Goal: Task Accomplishment & Management: Complete application form

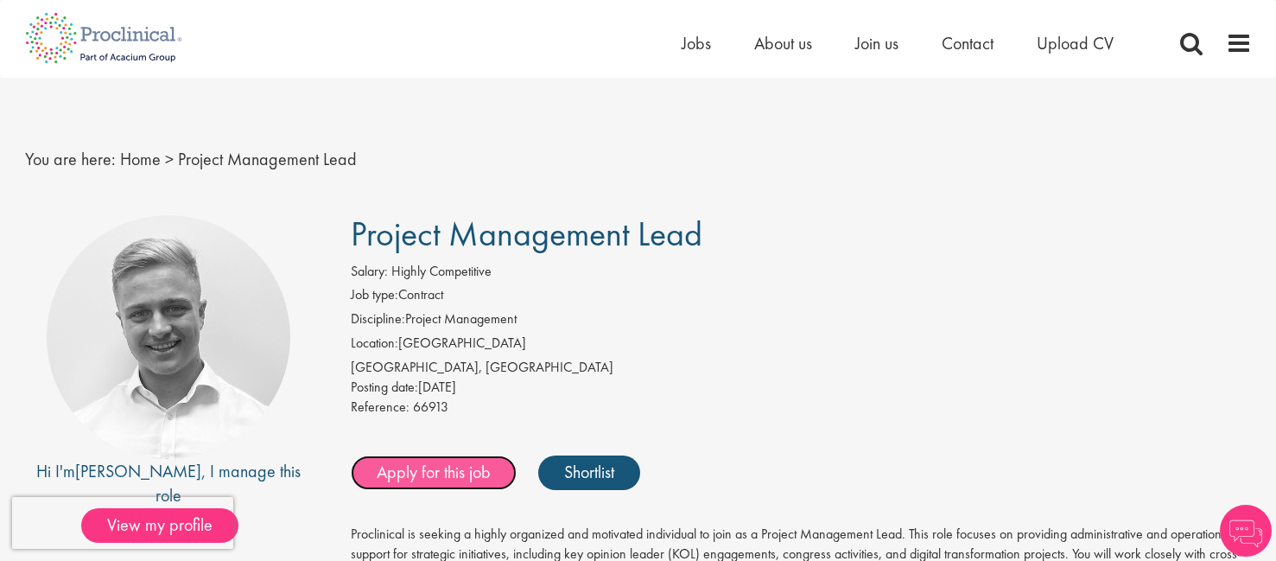
click at [480, 473] on link "Apply for this job" at bounding box center [434, 472] width 166 height 35
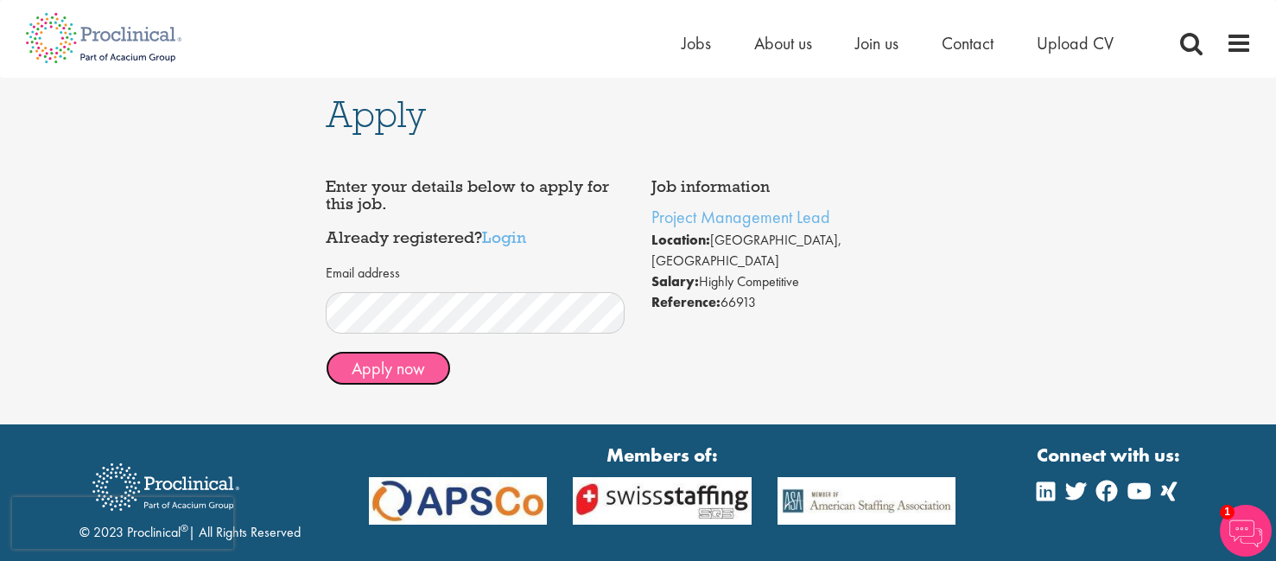
click at [403, 377] on button "Apply now" at bounding box center [388, 368] width 125 height 35
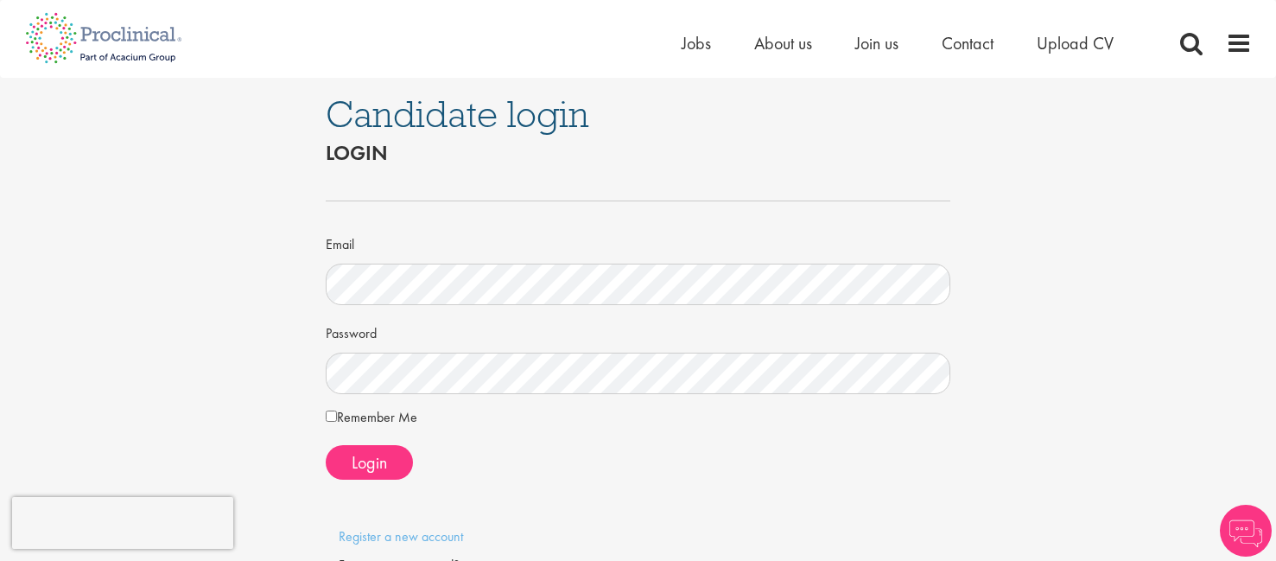
click at [704, 447] on div "Login" at bounding box center [638, 462] width 625 height 35
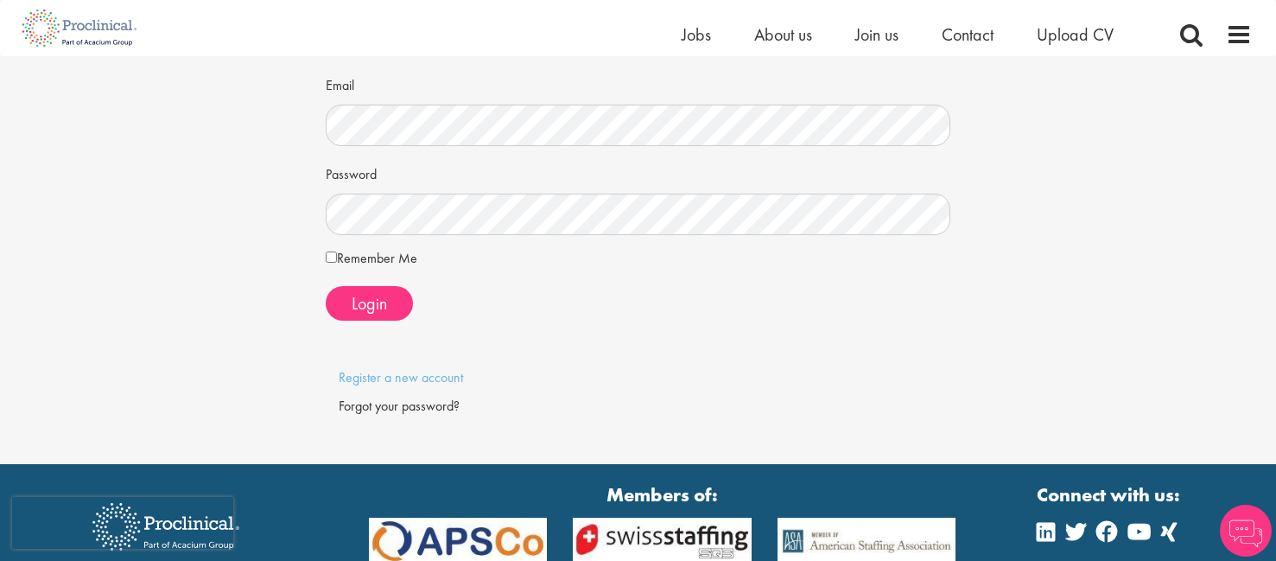
scroll to position [149, 0]
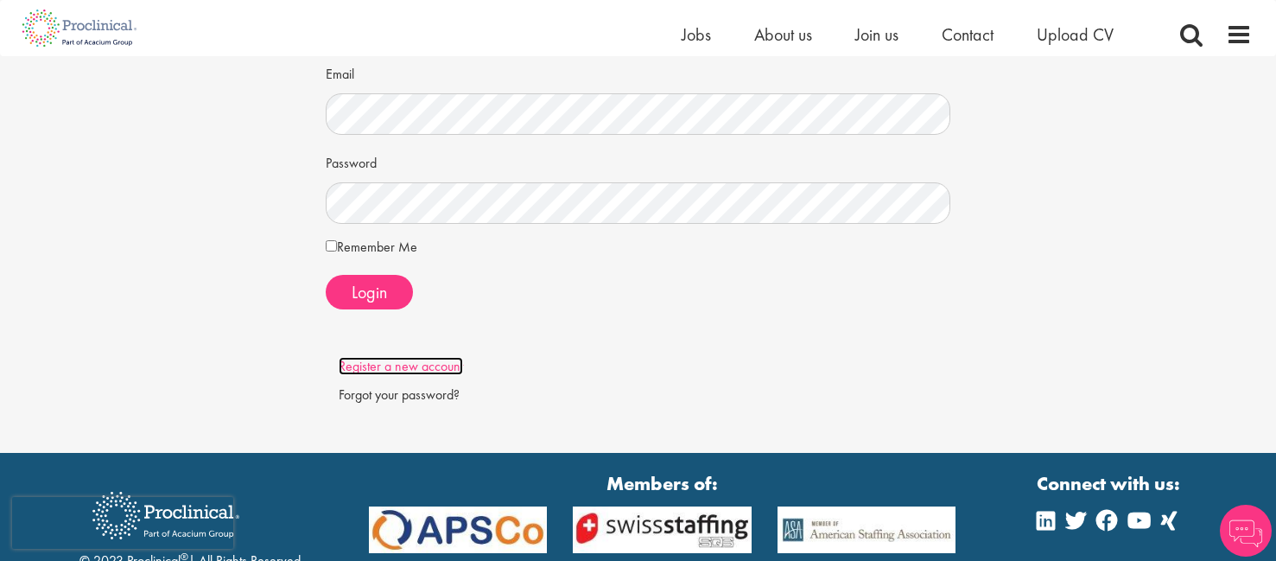
click at [447, 366] on link "Register a new account" at bounding box center [401, 366] width 124 height 18
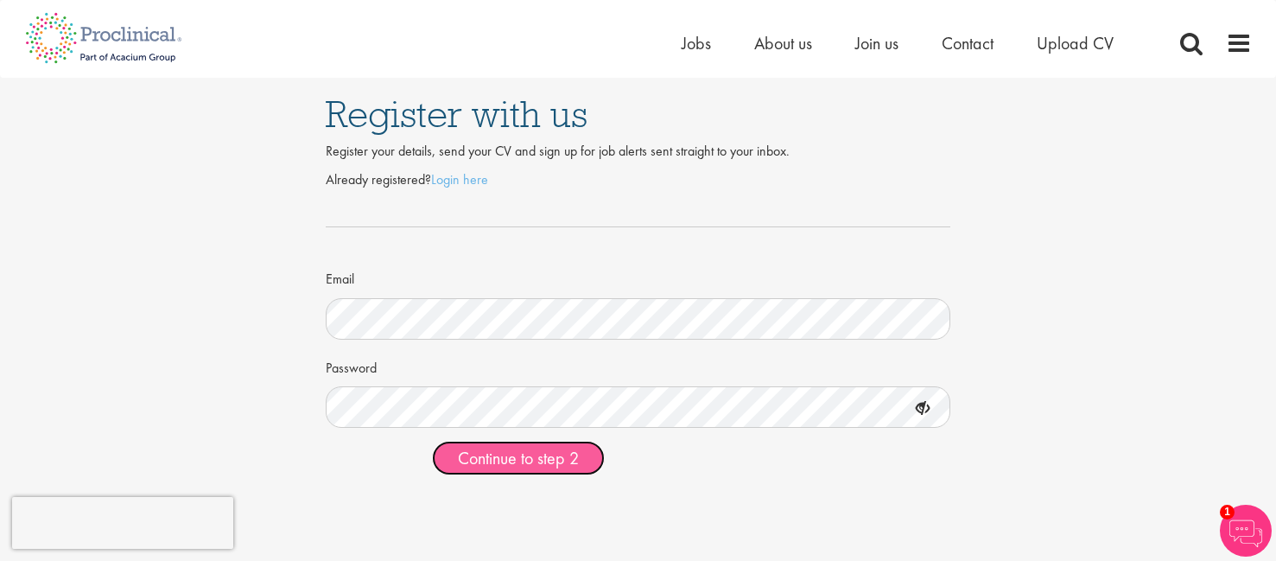
click at [508, 464] on span "Continue to step 2" at bounding box center [518, 458] width 121 height 22
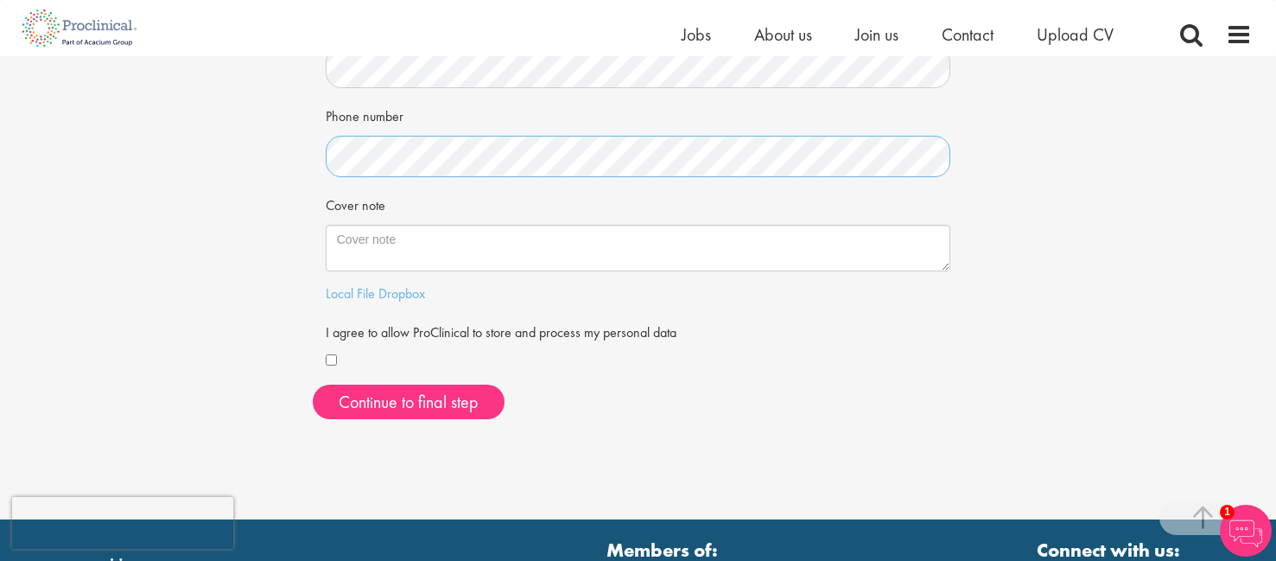
scroll to position [465, 0]
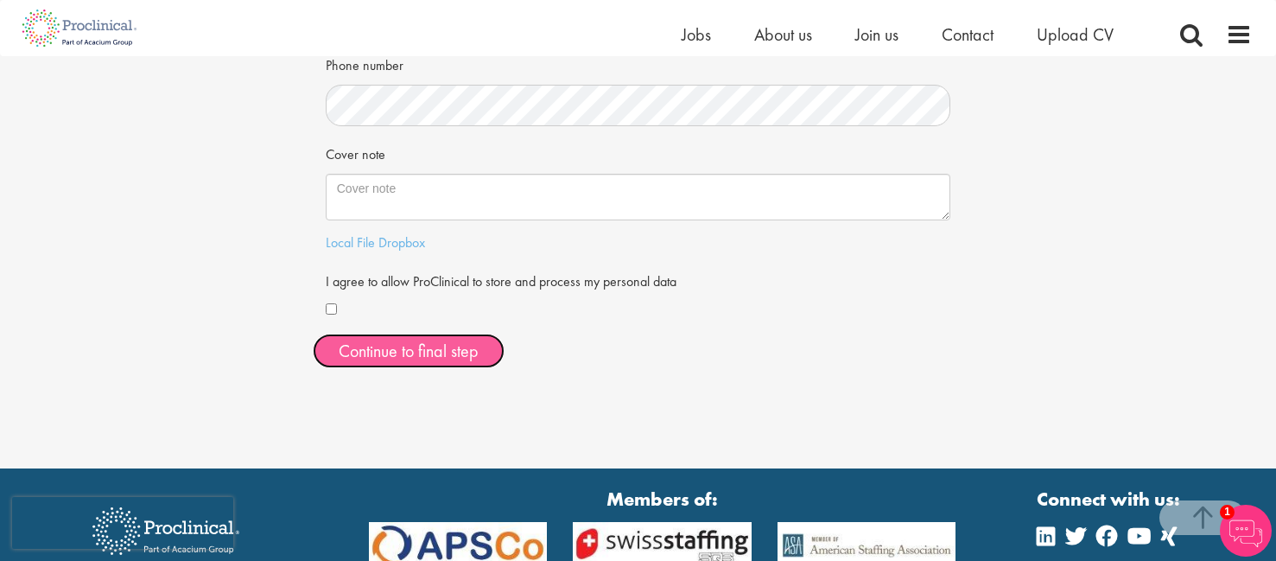
click at [403, 358] on button "Continue to final step" at bounding box center [409, 350] width 192 height 35
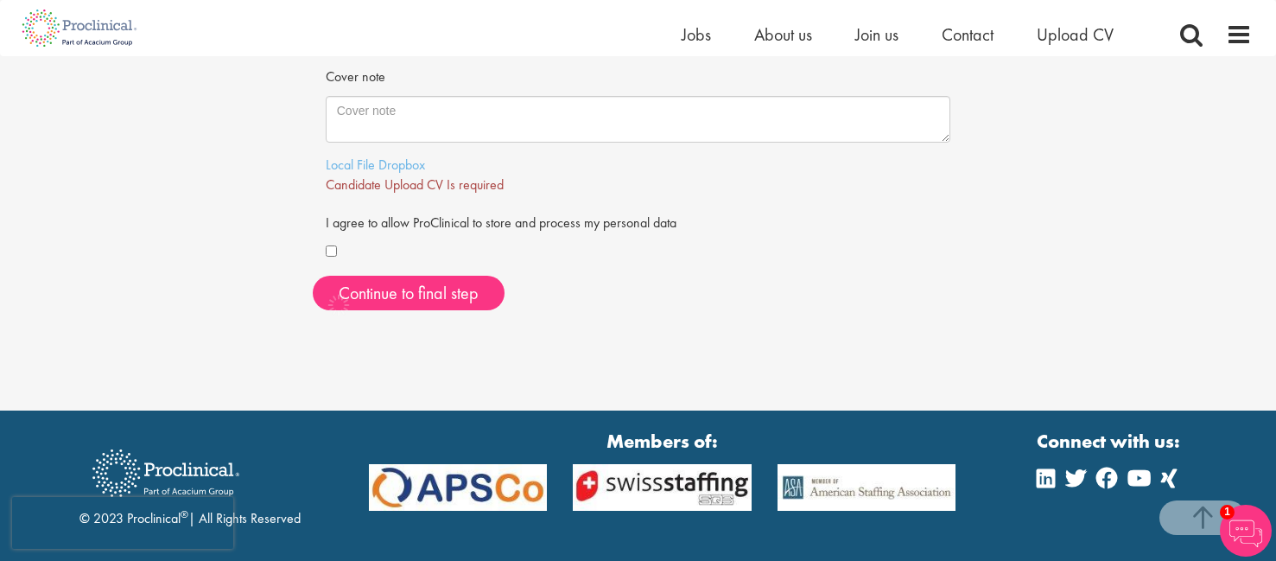
scroll to position [545, 0]
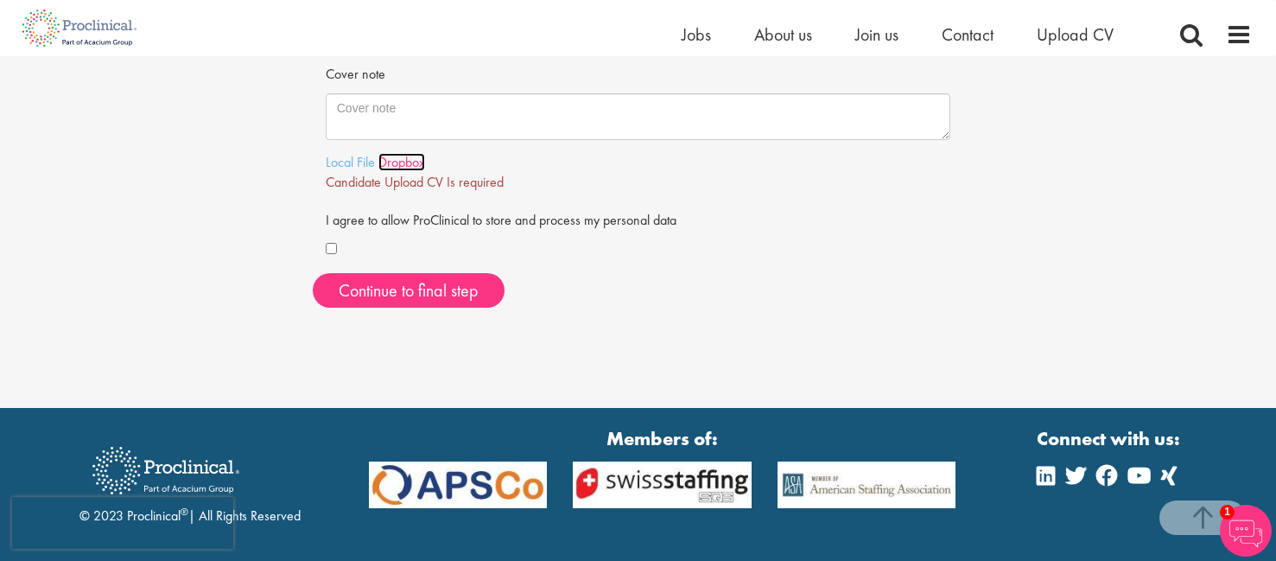
click at [387, 162] on link "Dropbox" at bounding box center [401, 162] width 47 height 18
click at [352, 166] on link "Local File" at bounding box center [350, 162] width 49 height 18
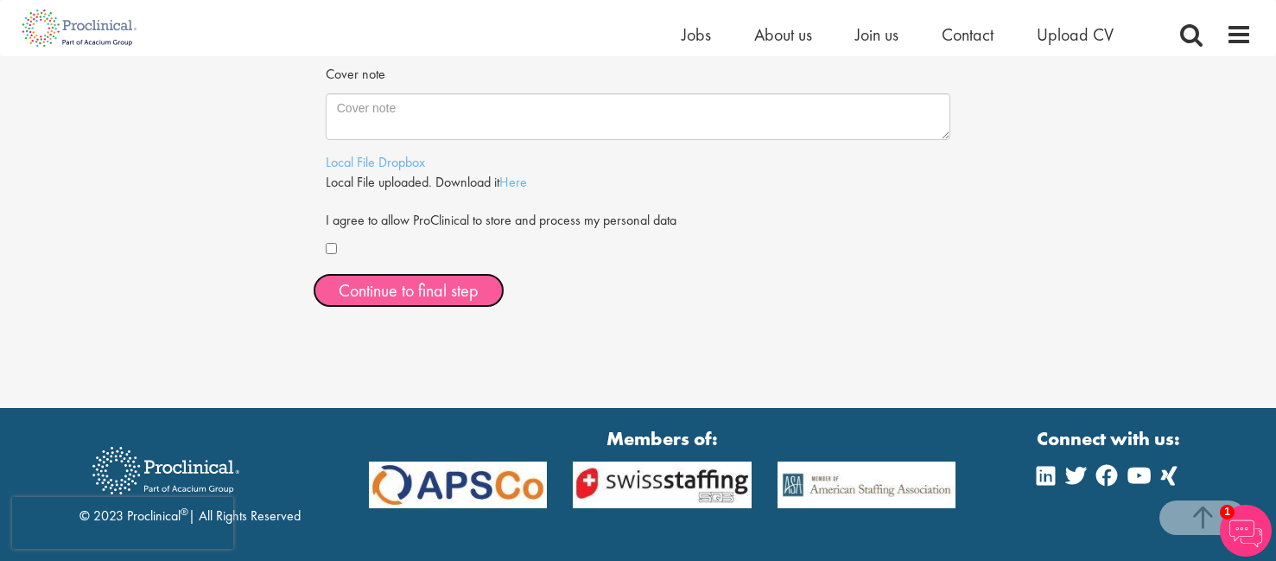
click at [473, 294] on span "Continue to final step" at bounding box center [409, 290] width 140 height 22
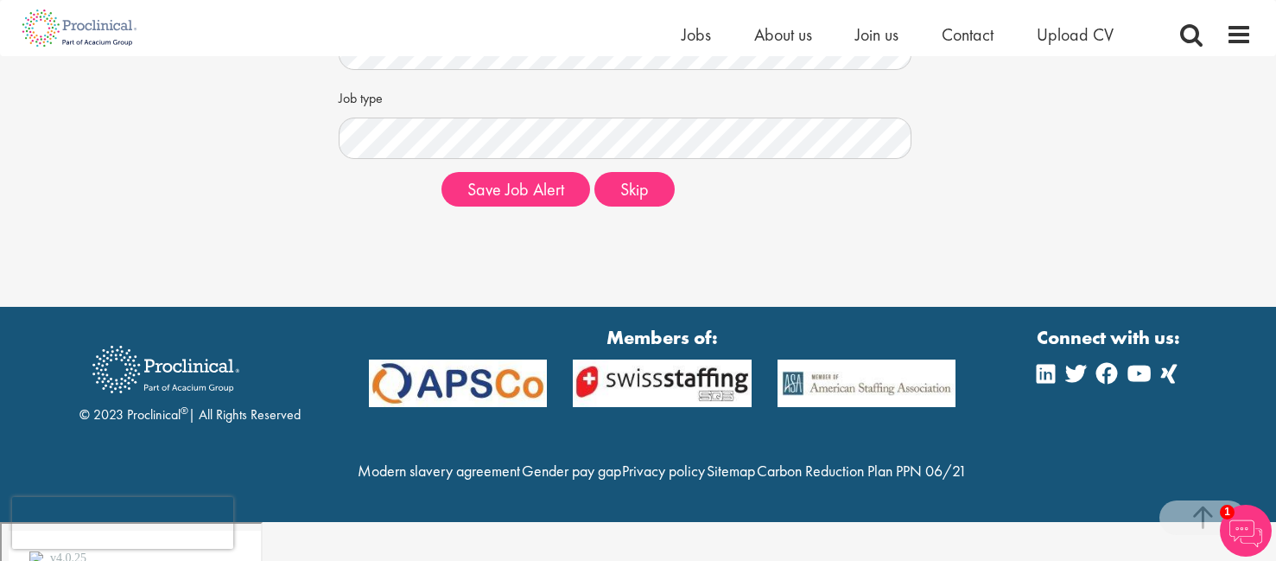
scroll to position [430, 0]
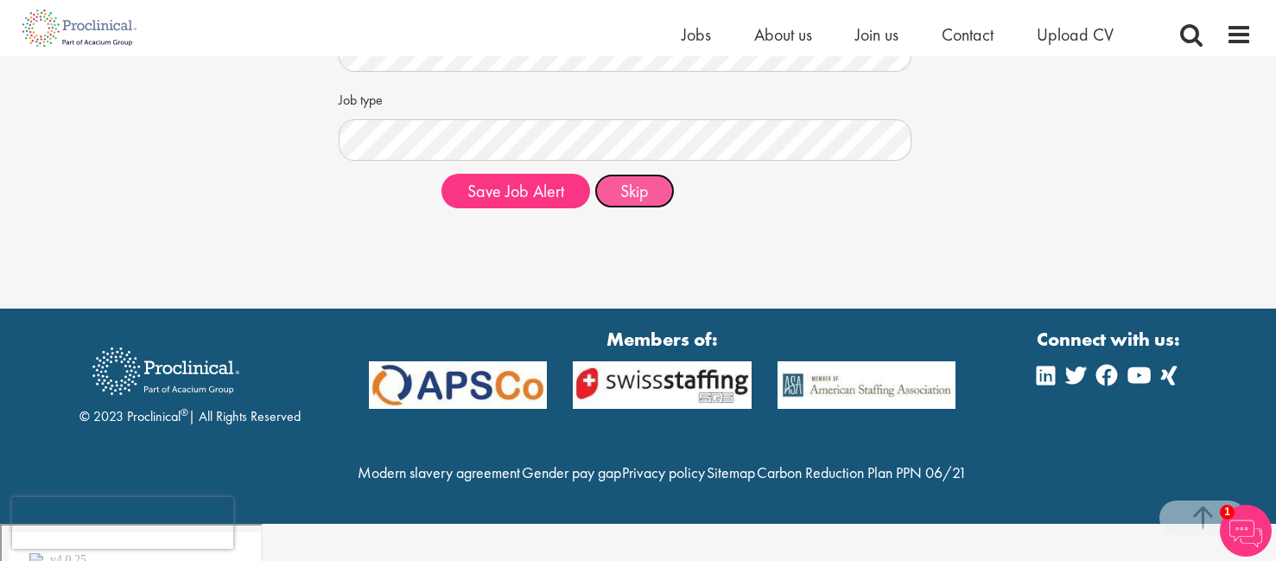
click at [638, 194] on button "Skip" at bounding box center [634, 191] width 80 height 35
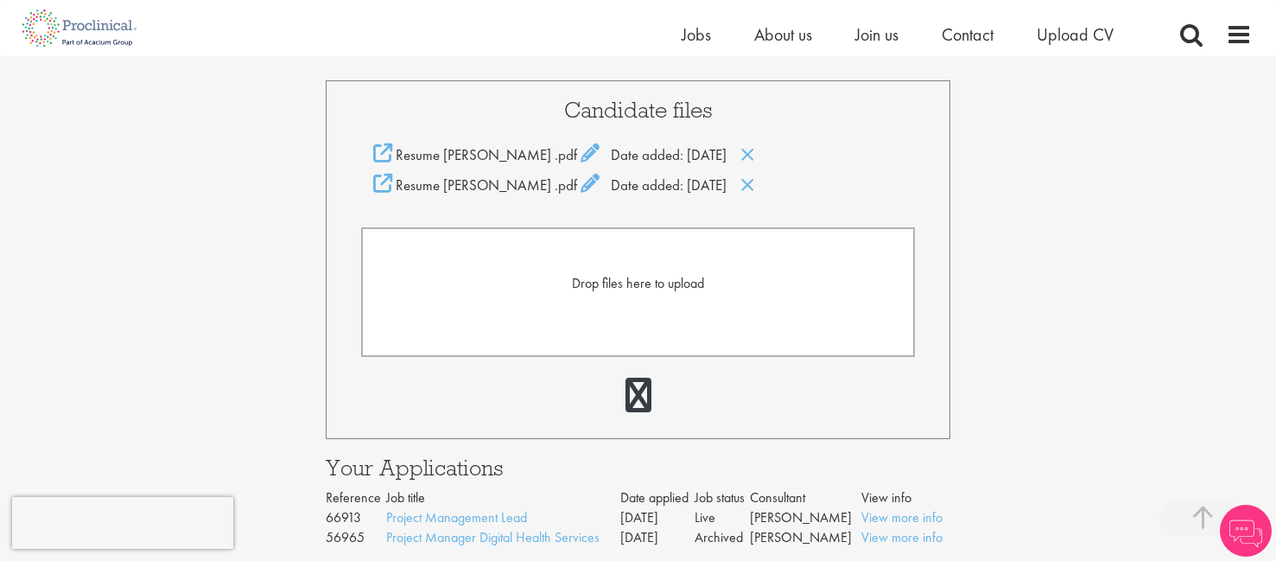
scroll to position [417, 0]
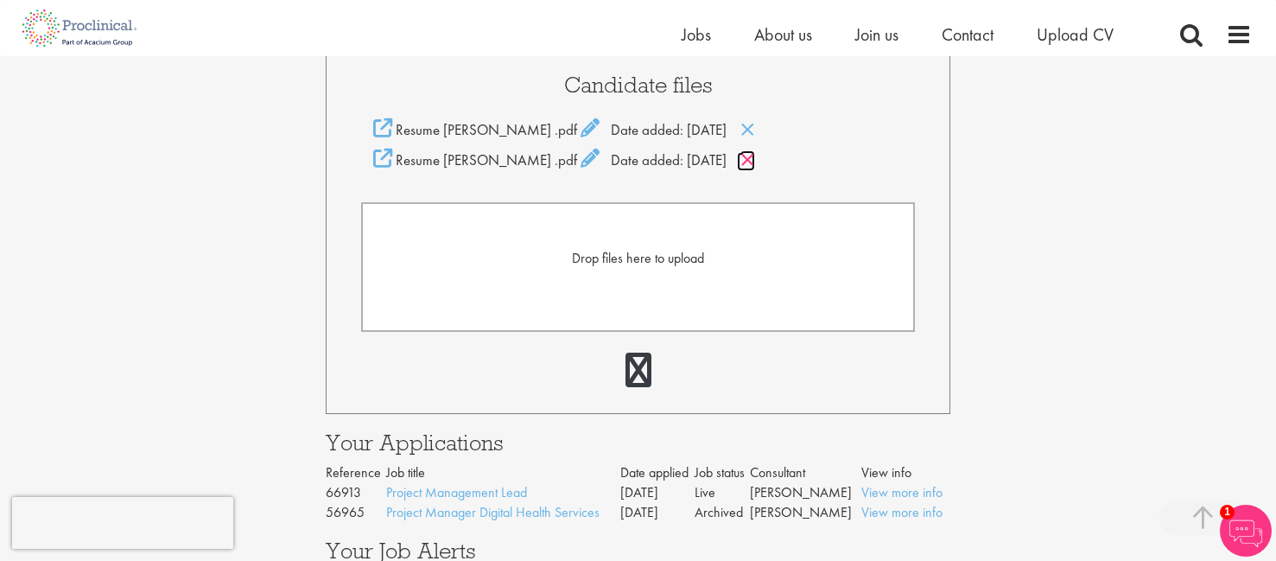
click at [755, 156] on icon at bounding box center [747, 159] width 15 height 19
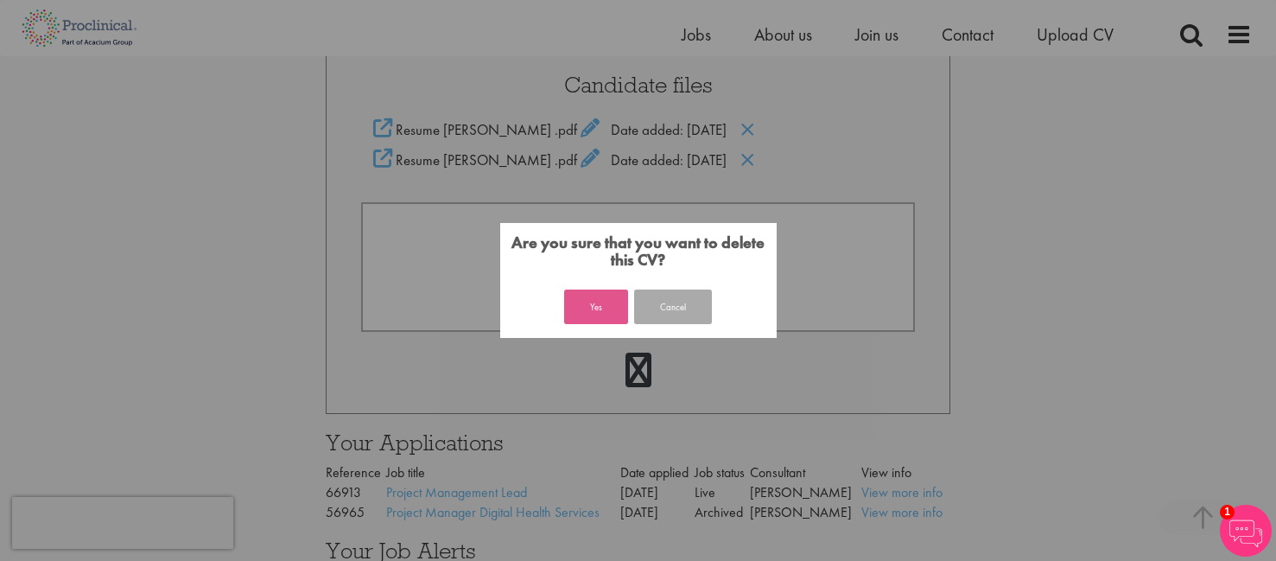
click at [597, 320] on button "Yes" at bounding box center [596, 306] width 64 height 35
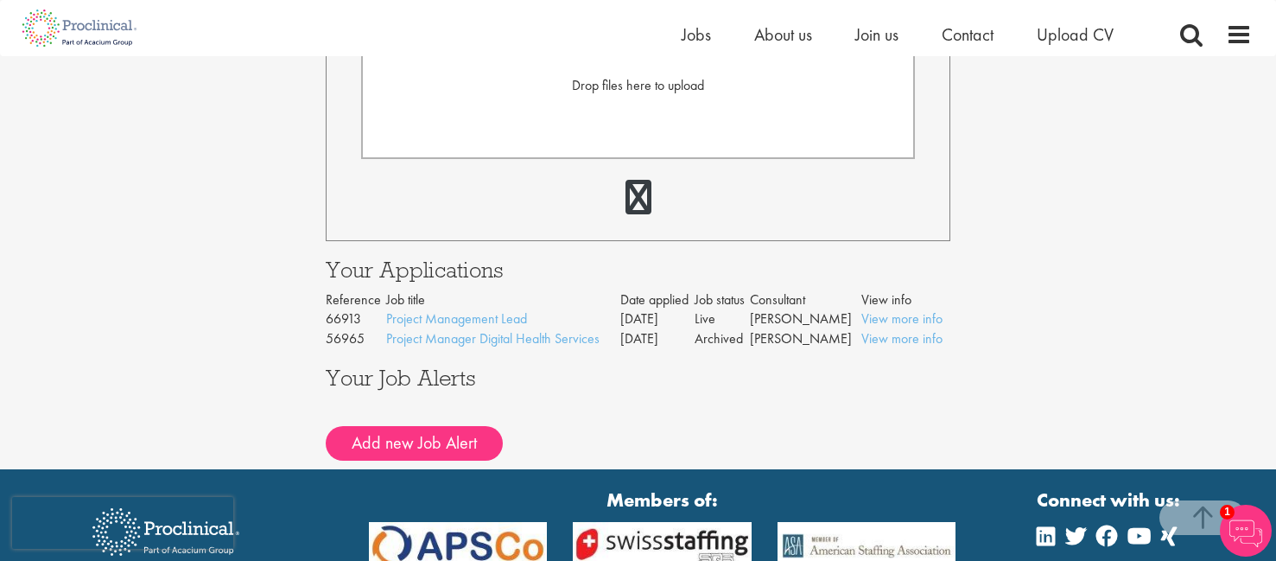
scroll to position [557, 0]
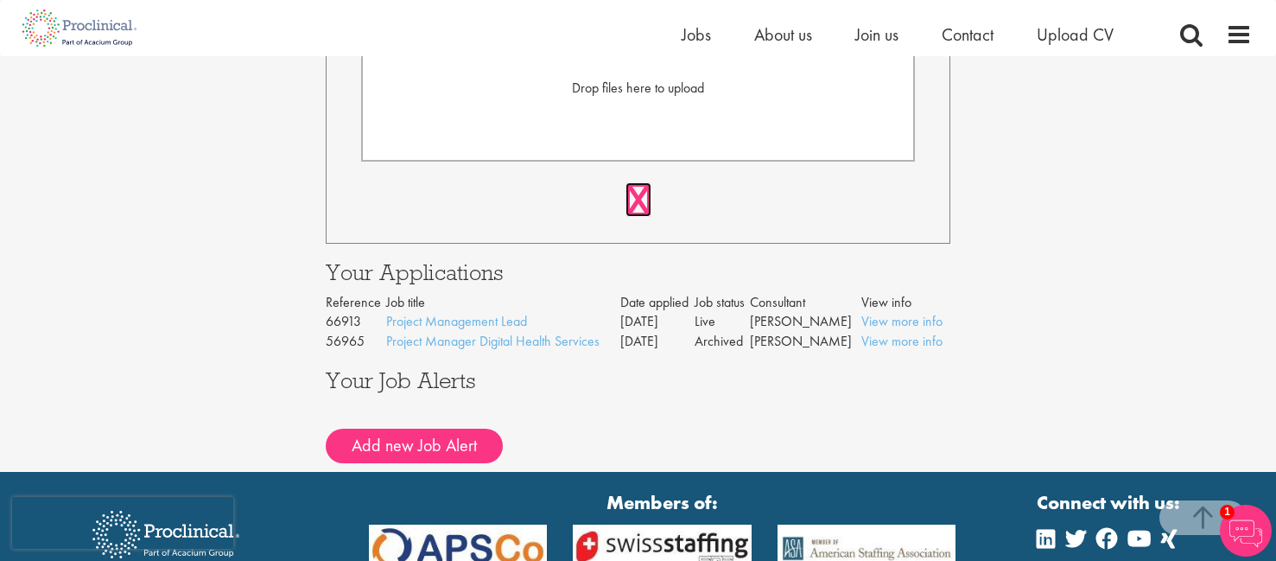
click at [642, 196] on link at bounding box center [638, 199] width 26 height 35
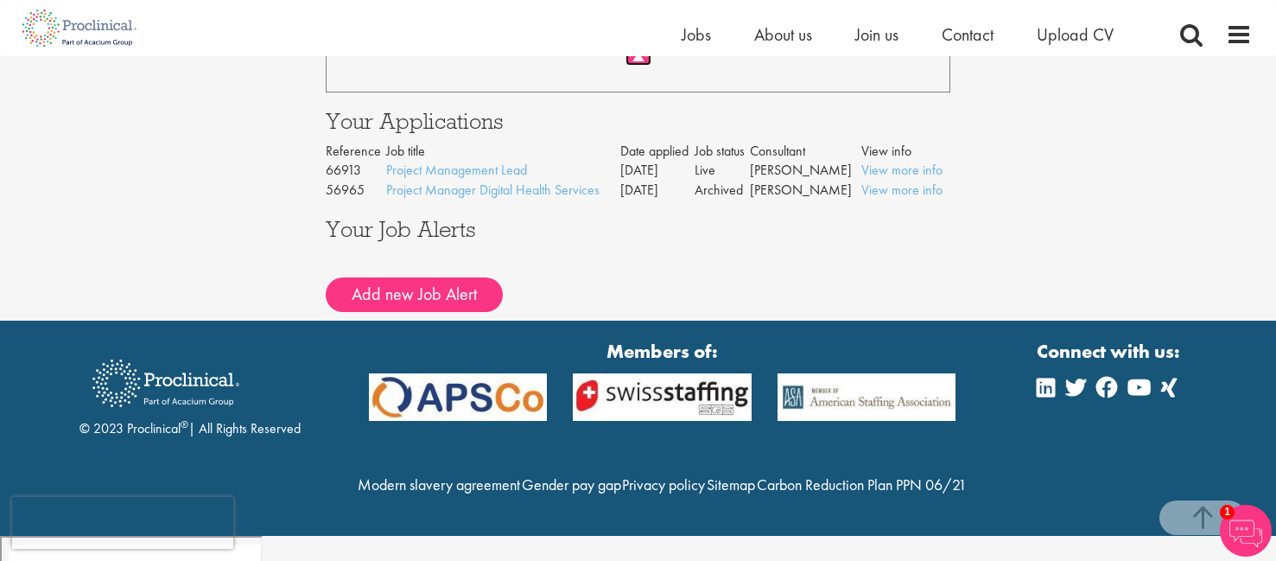
scroll to position [720, 0]
